Goal: Transaction & Acquisition: Purchase product/service

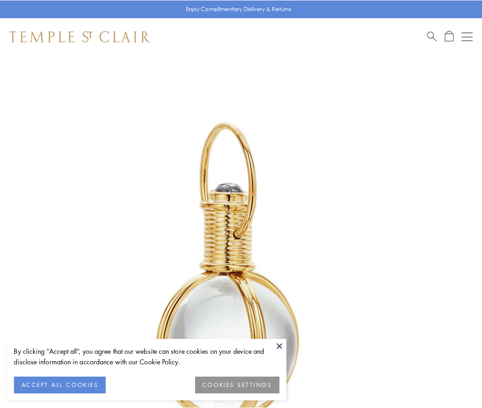
scroll to position [240, 0]
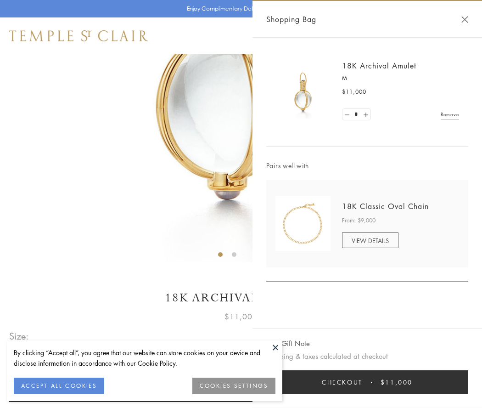
click at [368, 382] on button "Checkout $11,000" at bounding box center [367, 382] width 202 height 24
